Goal: Task Accomplishment & Management: Use online tool/utility

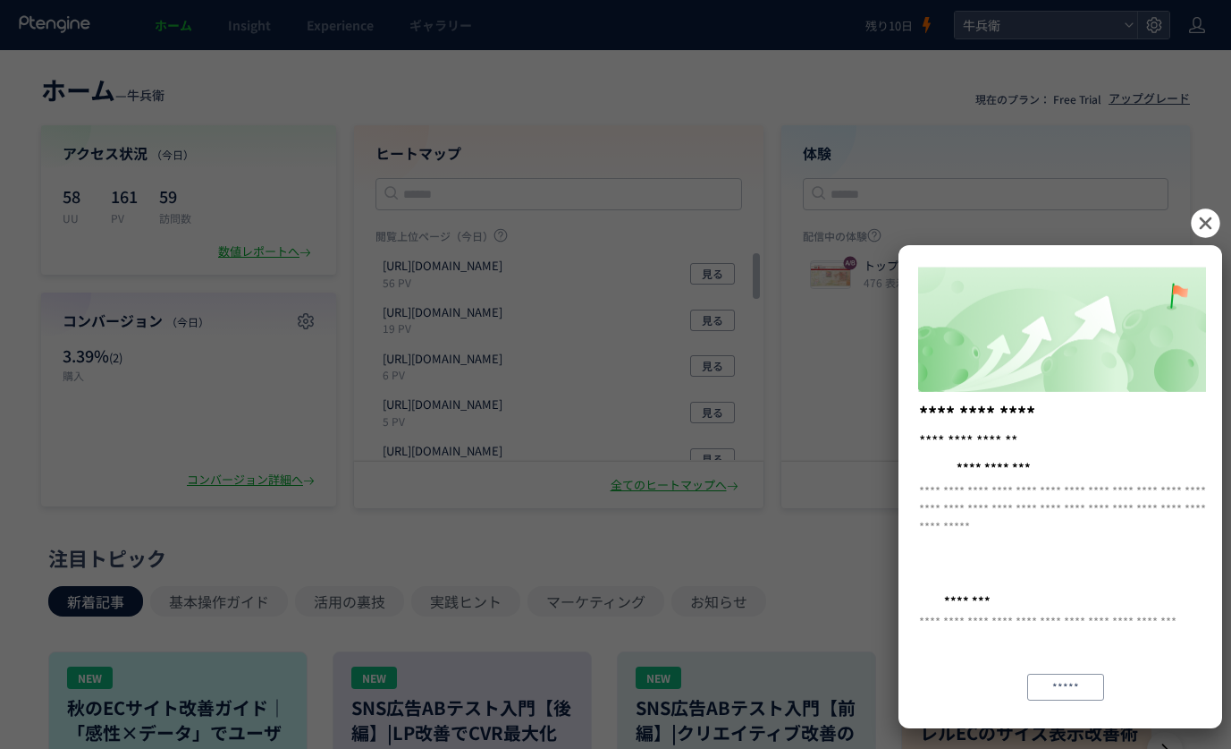
click at [1213, 217] on icon at bounding box center [1205, 222] width 29 height 29
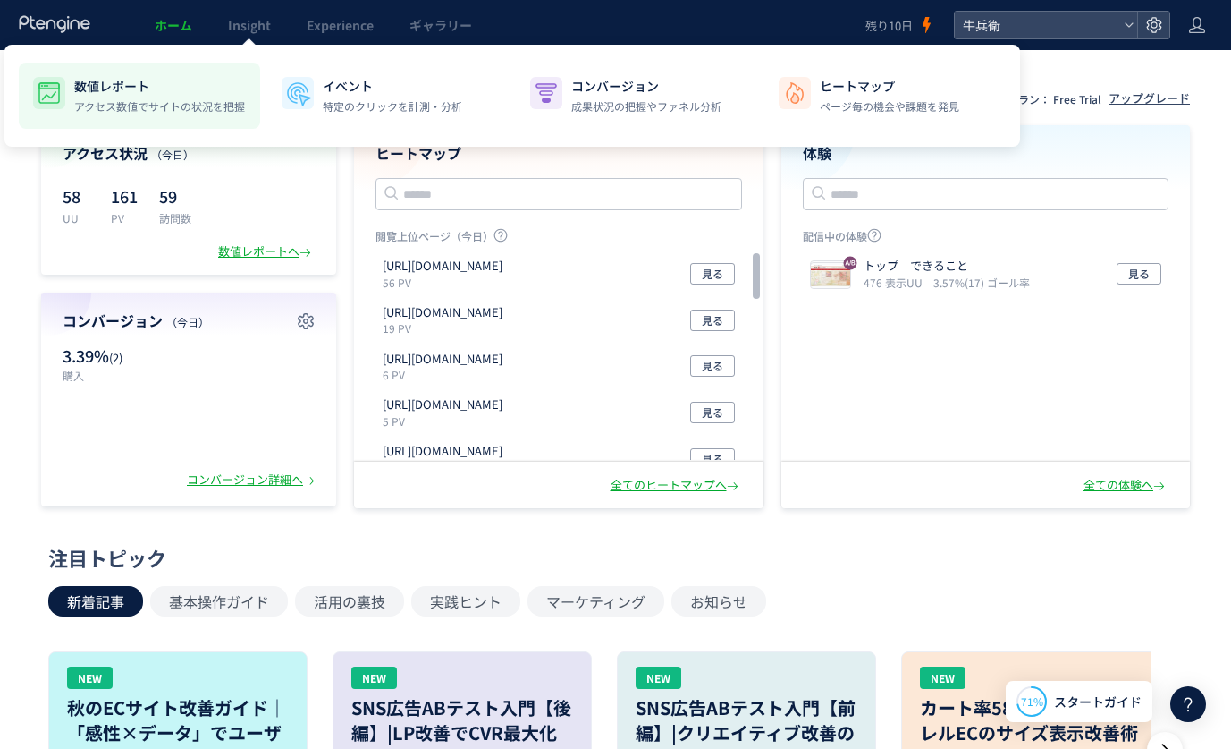
click at [155, 80] on p "数値レポート" at bounding box center [159, 86] width 171 height 18
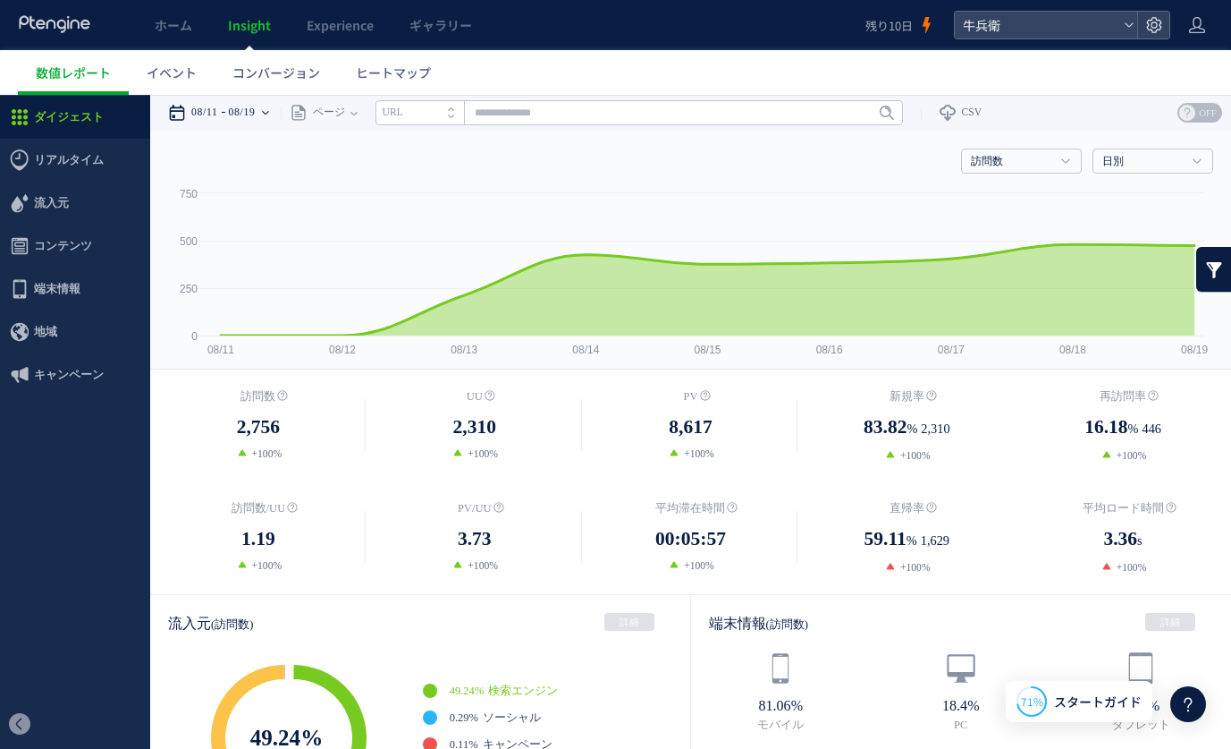
click at [256, 114] on time "08/19" at bounding box center [242, 113] width 27 height 36
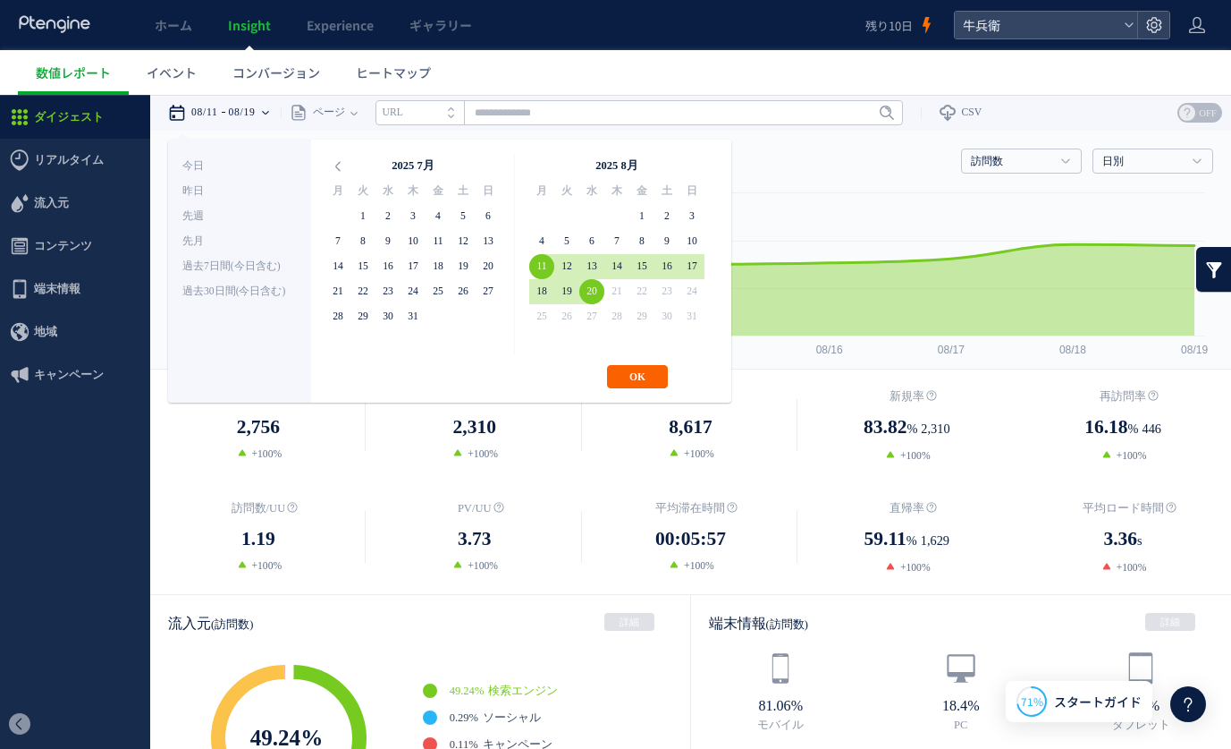
click at [618, 371] on button "OK" at bounding box center [637, 376] width 61 height 23
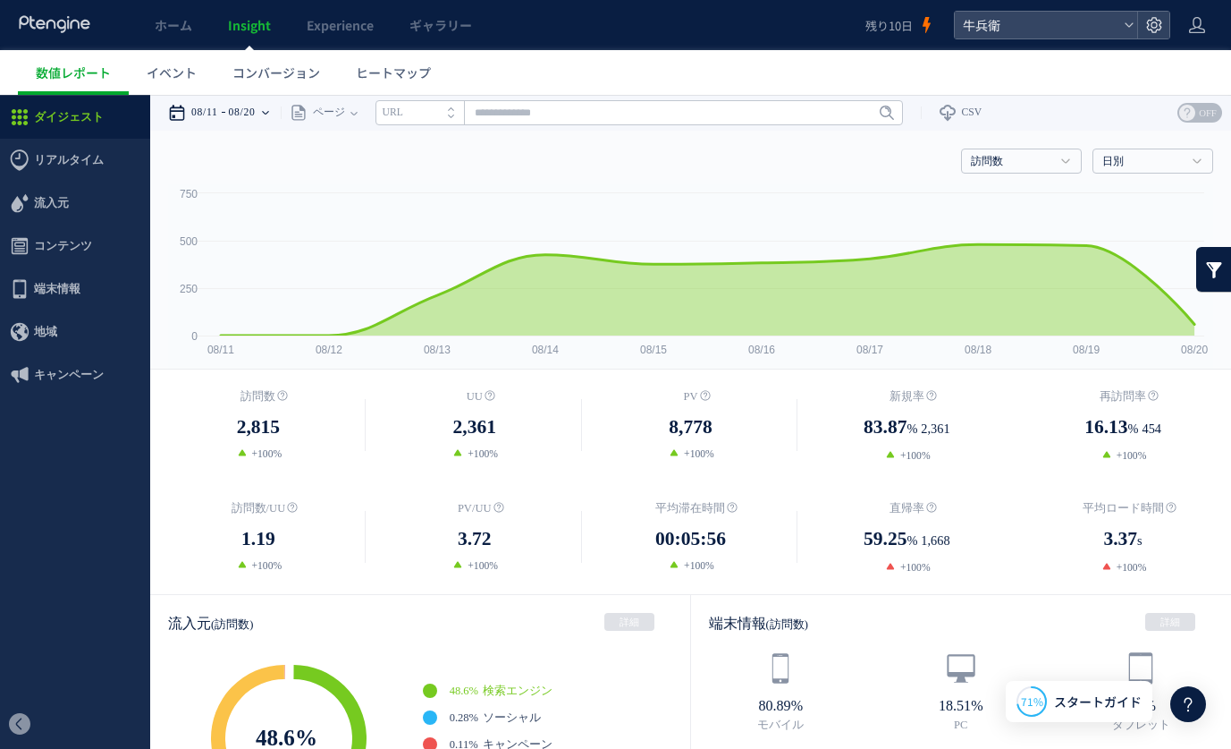
click at [237, 114] on time "08/20" at bounding box center [242, 113] width 27 height 36
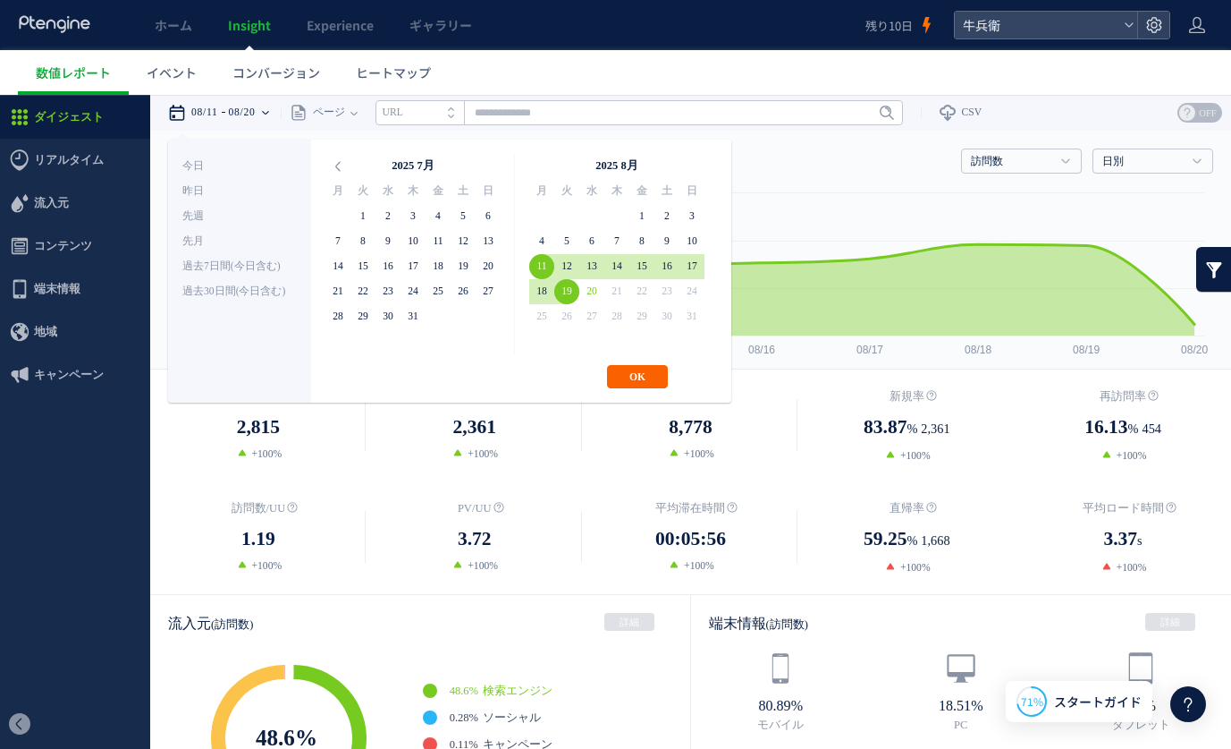
click at [644, 380] on button "OK" at bounding box center [637, 376] width 61 height 23
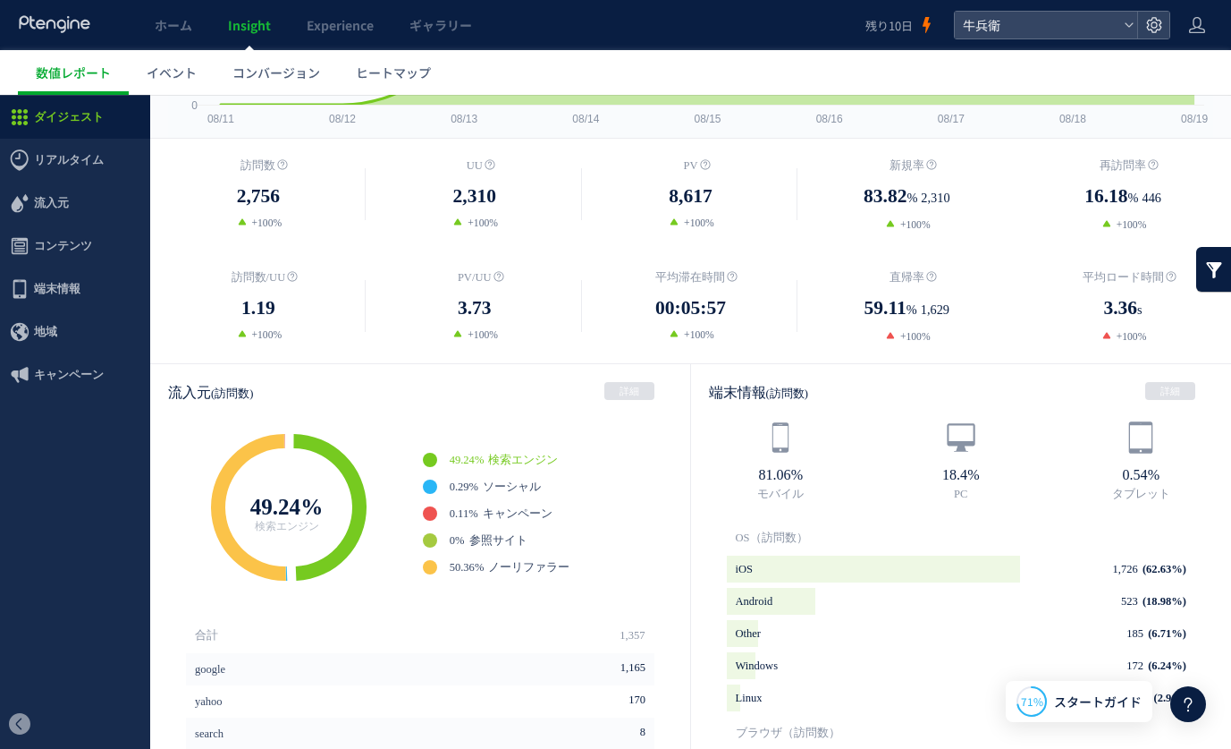
scroll to position [236, 0]
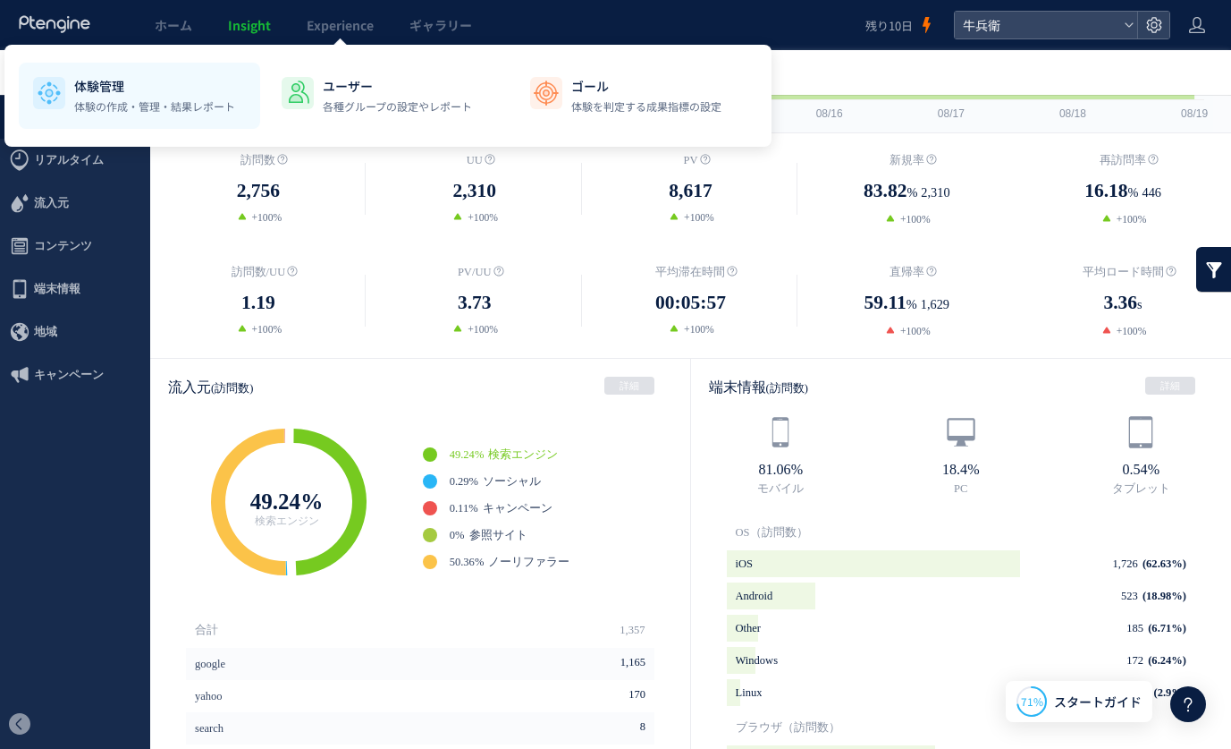
click at [171, 99] on p "体験の作成・管理・結果レポート" at bounding box center [154, 106] width 161 height 16
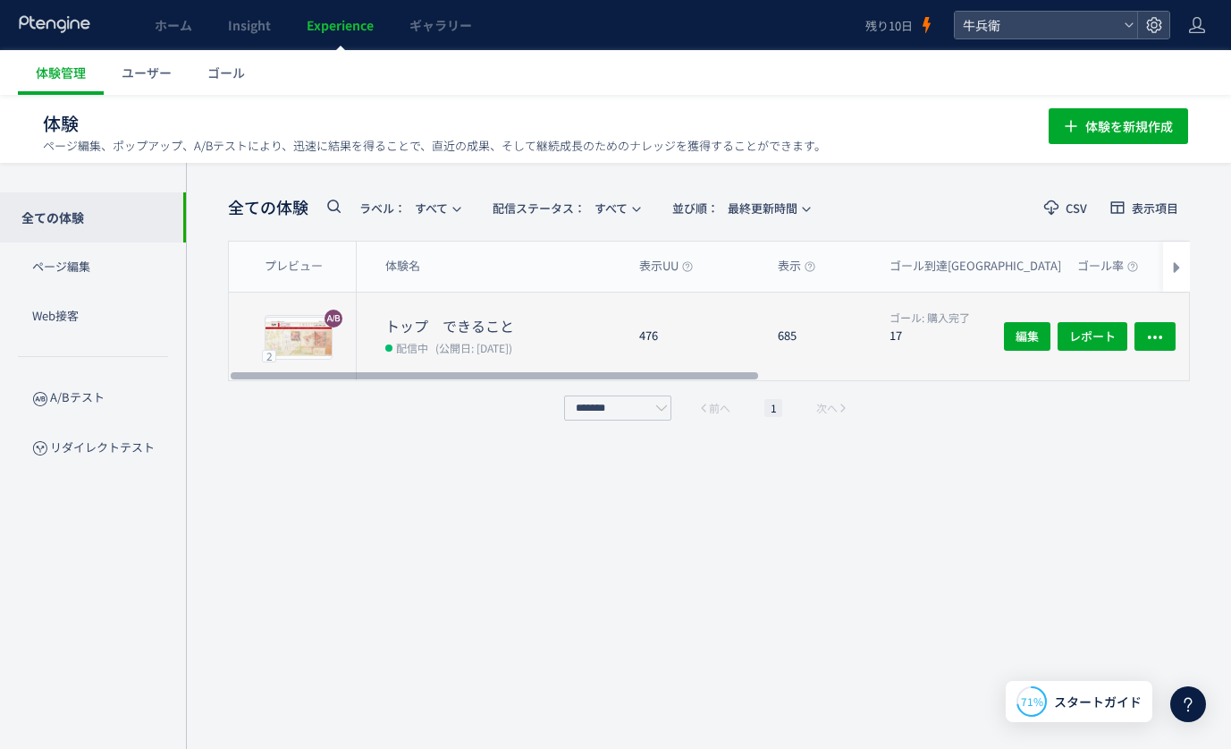
click at [791, 367] on div "685" at bounding box center [820, 336] width 112 height 88
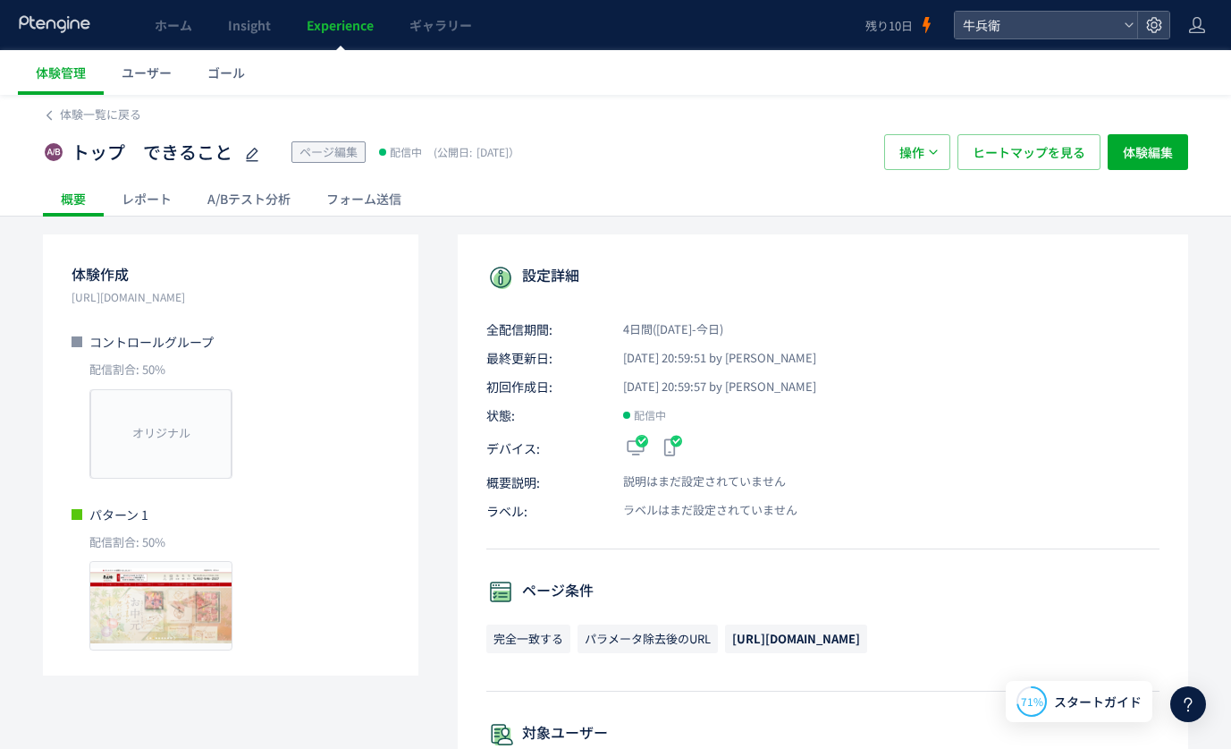
click at [233, 207] on div "A/Bテスト分析" at bounding box center [249, 199] width 119 height 36
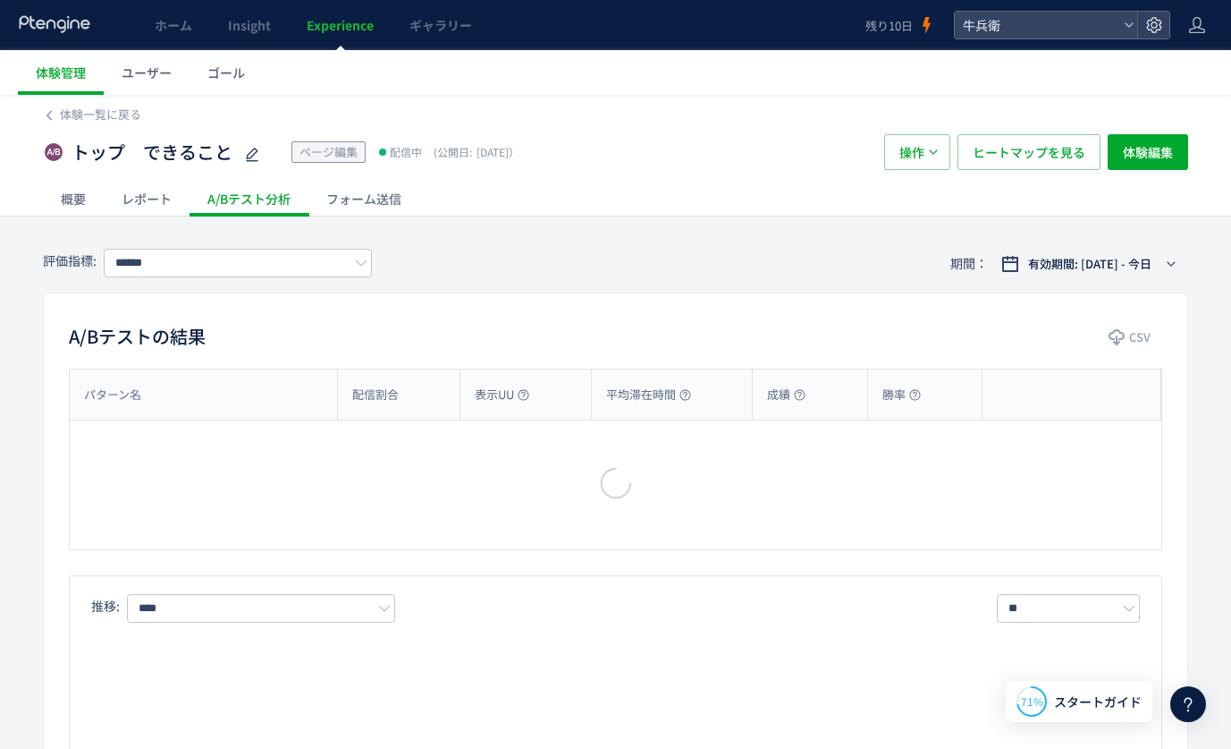
type input "****"
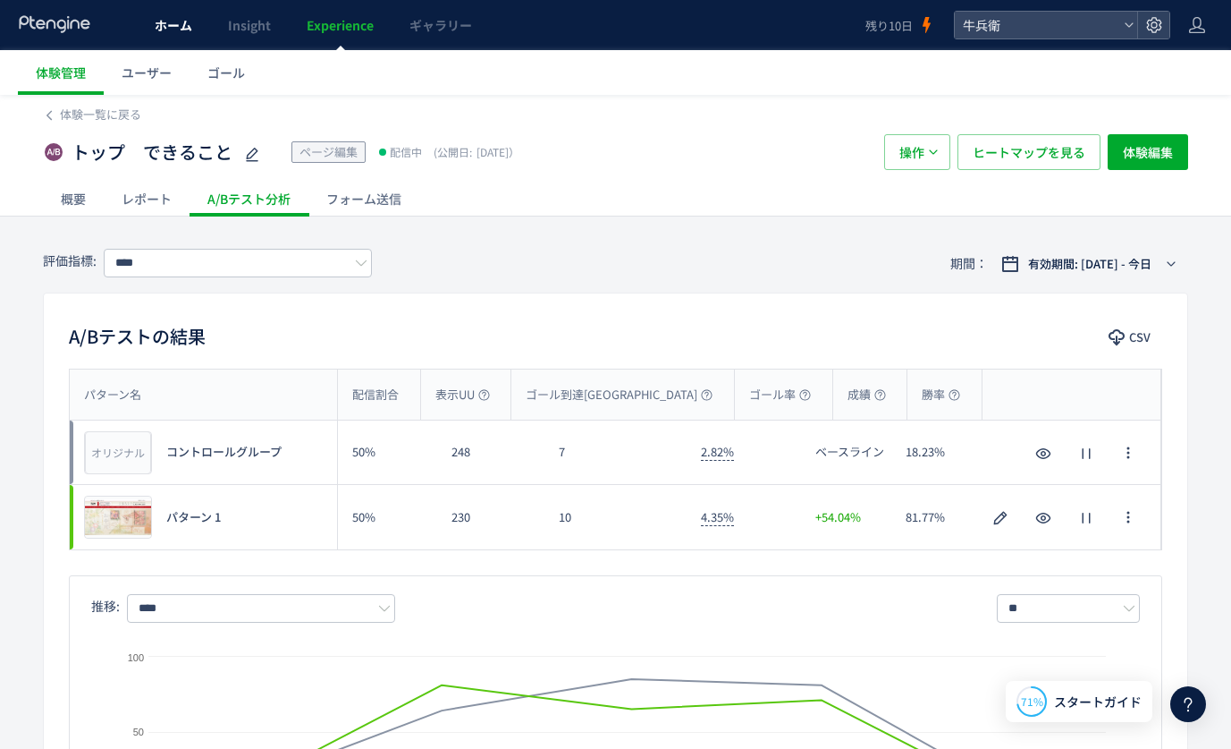
click at [167, 31] on span "ホーム" at bounding box center [174, 25] width 38 height 18
